Goal: Task Accomplishment & Management: Manage account settings

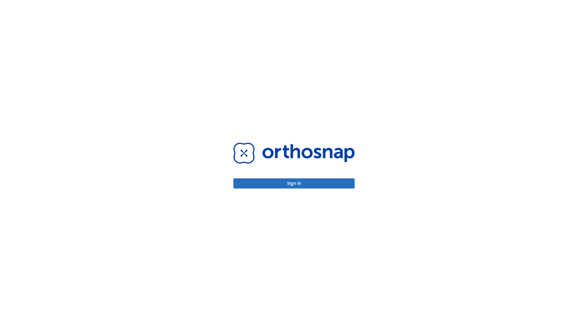
click at [294, 183] on button "Sign in" at bounding box center [294, 183] width 121 height 10
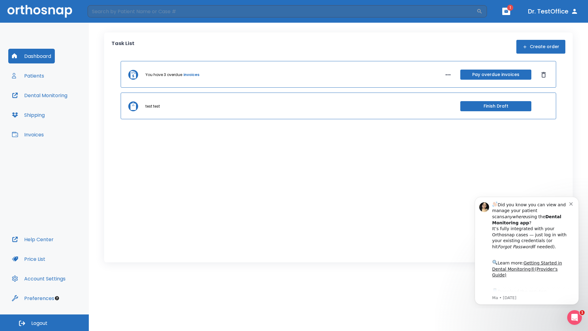
click at [44, 323] on span "Logout" at bounding box center [39, 323] width 16 height 7
